Goal: Task Accomplishment & Management: Use online tool/utility

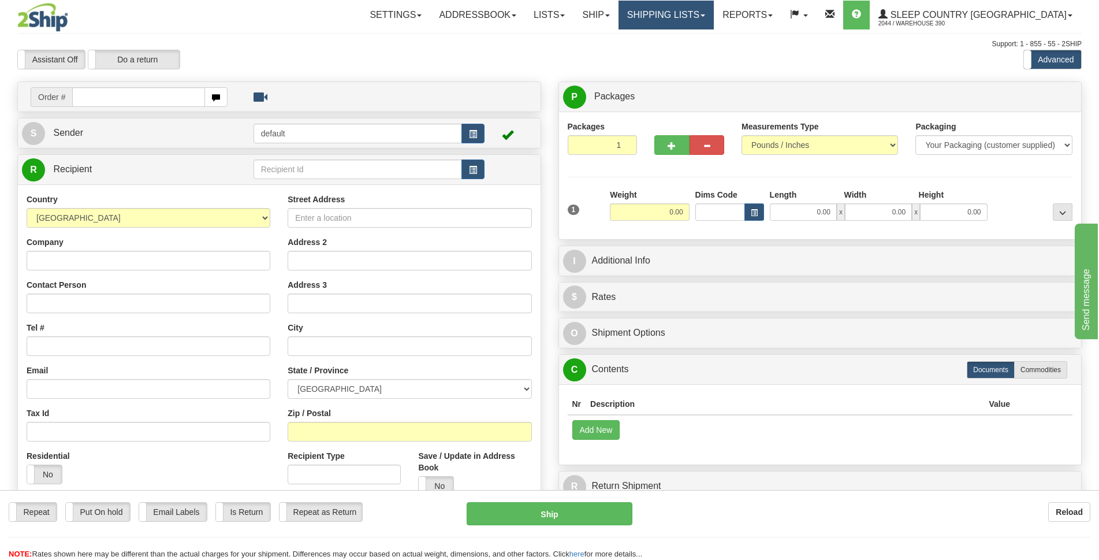
click at [714, 17] on link "Shipping lists" at bounding box center [666, 15] width 95 height 29
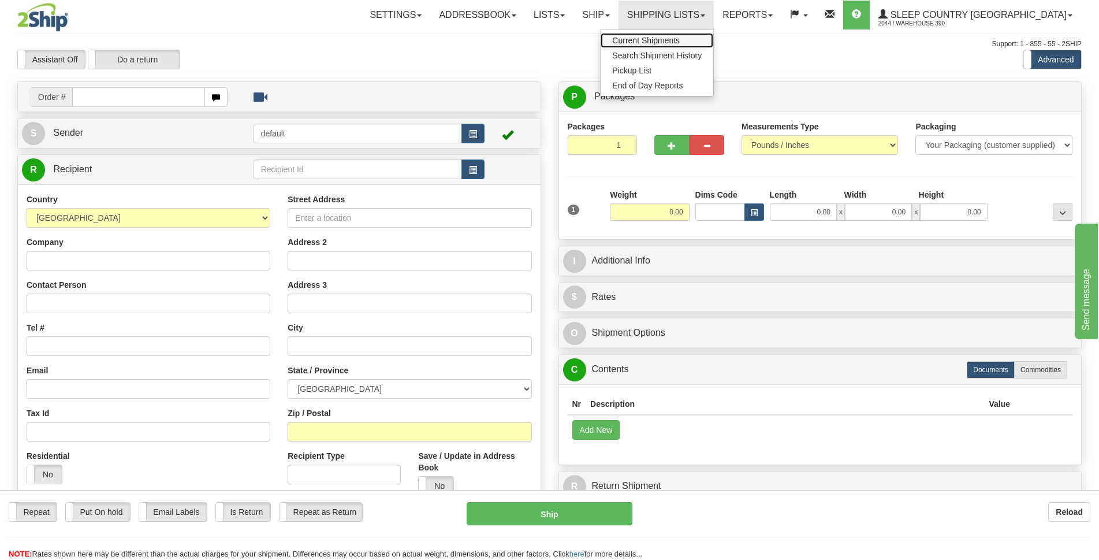
click at [680, 38] on span "Current Shipments" at bounding box center [646, 40] width 68 height 9
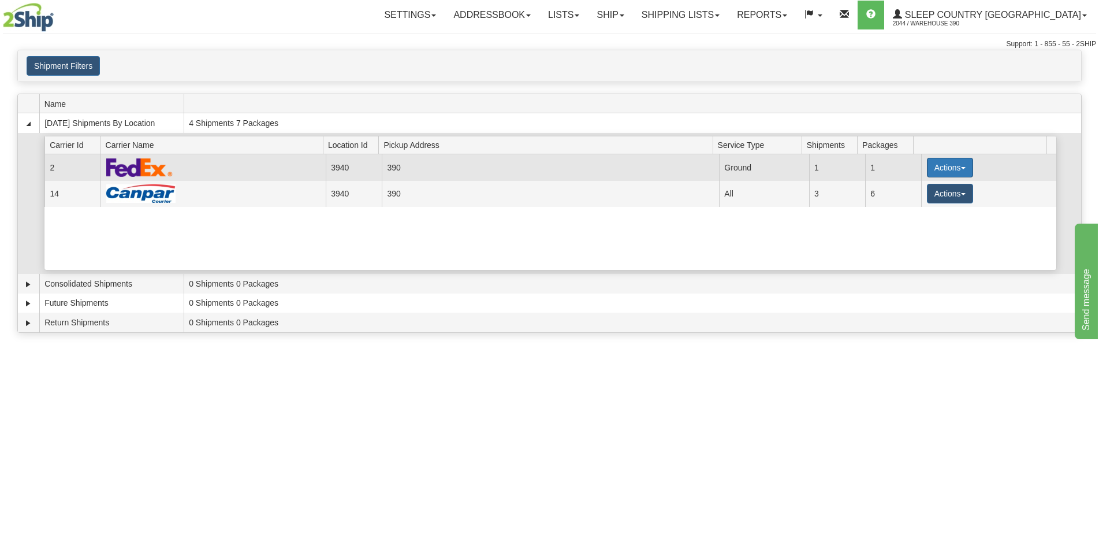
click at [961, 168] on span "button" at bounding box center [963, 168] width 5 height 2
click at [913, 209] on link "Close" at bounding box center [926, 204] width 92 height 15
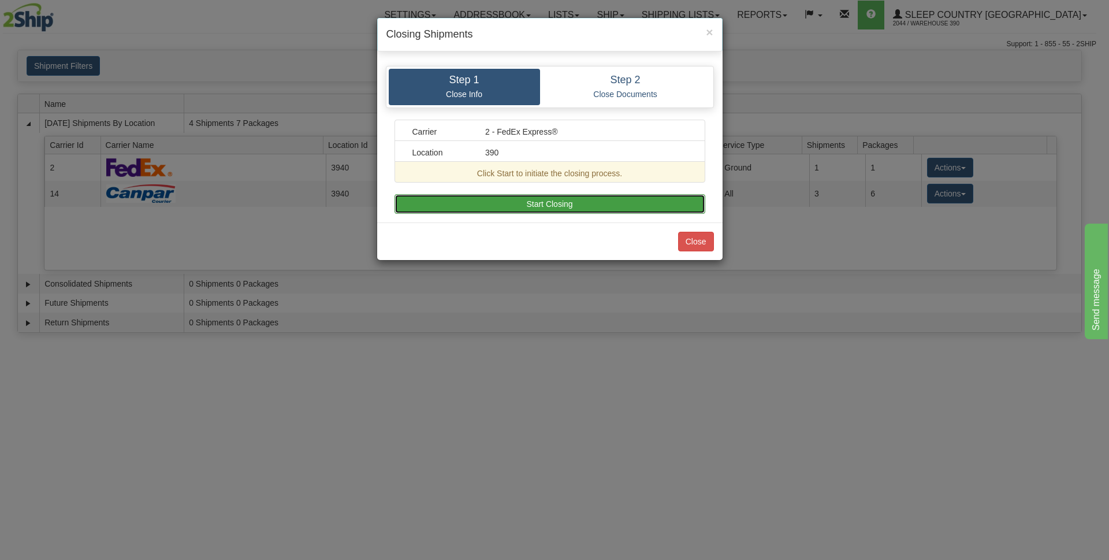
click at [593, 202] on button "Start Closing" at bounding box center [549, 204] width 311 height 20
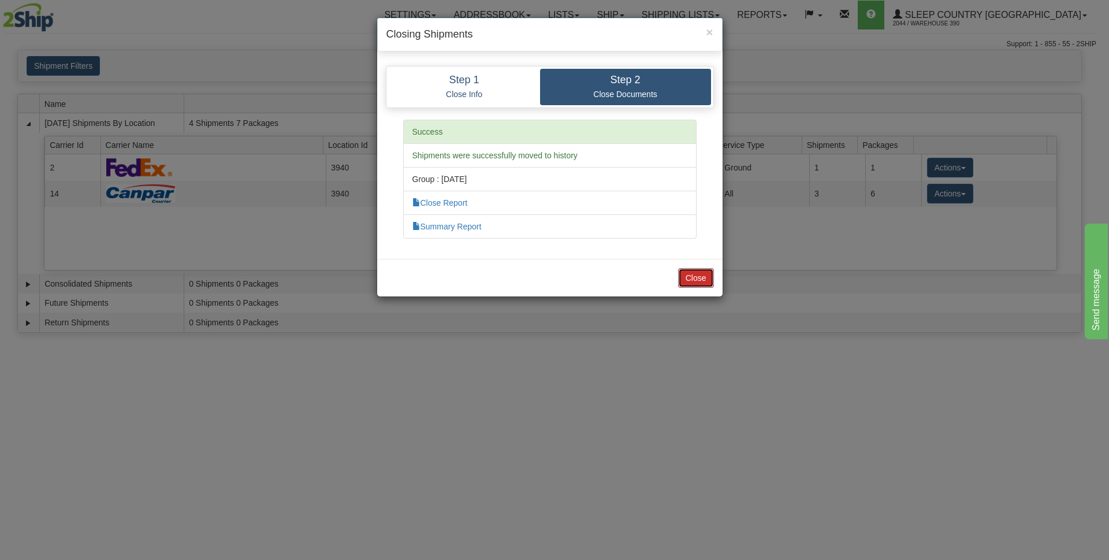
click at [694, 278] on button "Close" at bounding box center [696, 278] width 36 height 20
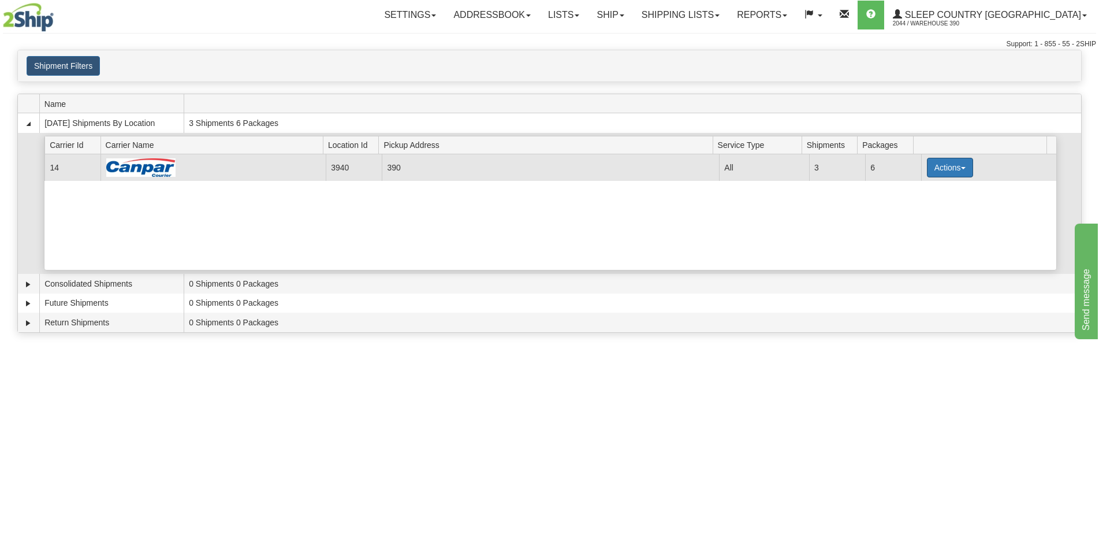
click at [951, 165] on button "Actions" at bounding box center [950, 168] width 46 height 20
click at [918, 205] on span "Close" at bounding box center [905, 204] width 27 height 8
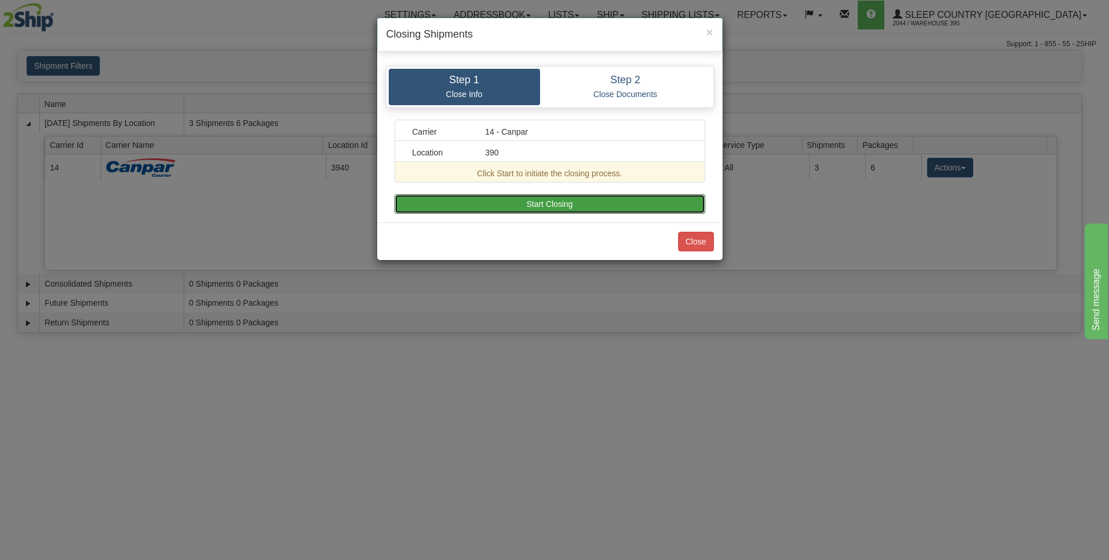
click at [624, 200] on button "Start Closing" at bounding box center [549, 204] width 311 height 20
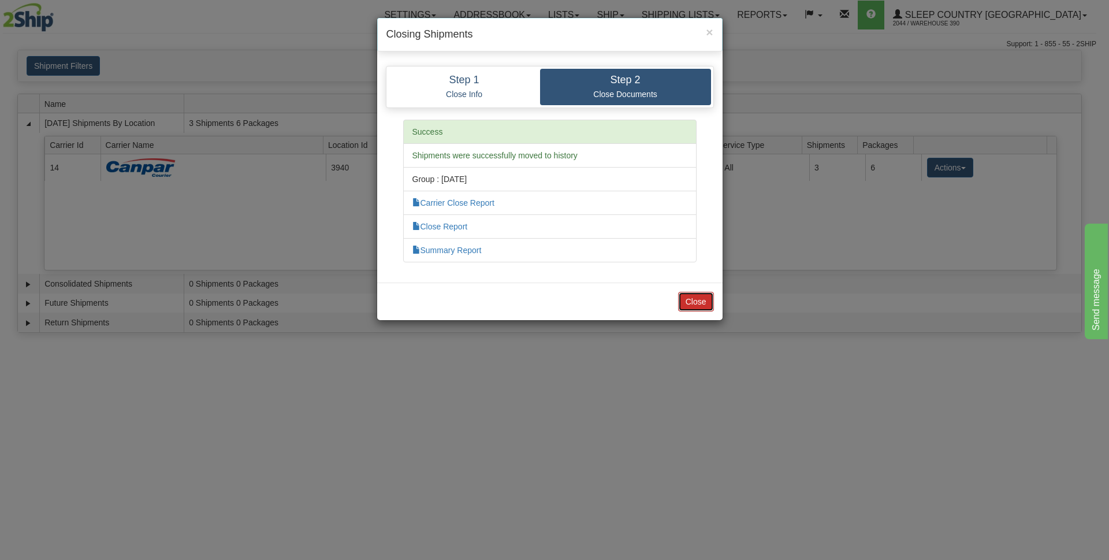
click at [691, 297] on button "Close" at bounding box center [696, 302] width 36 height 20
